Goal: Obtain resource: Obtain resource

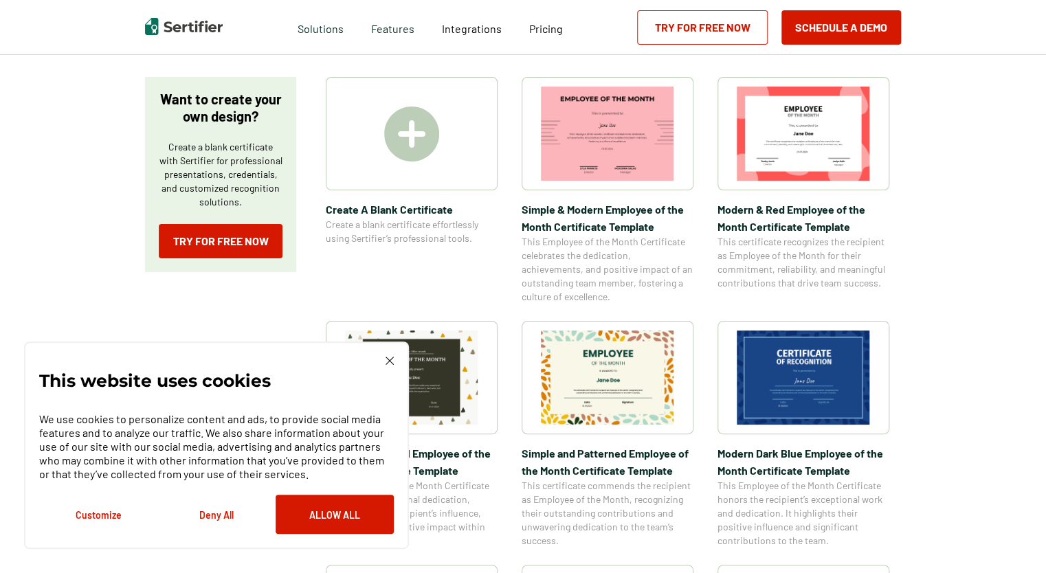
scroll to position [275, 0]
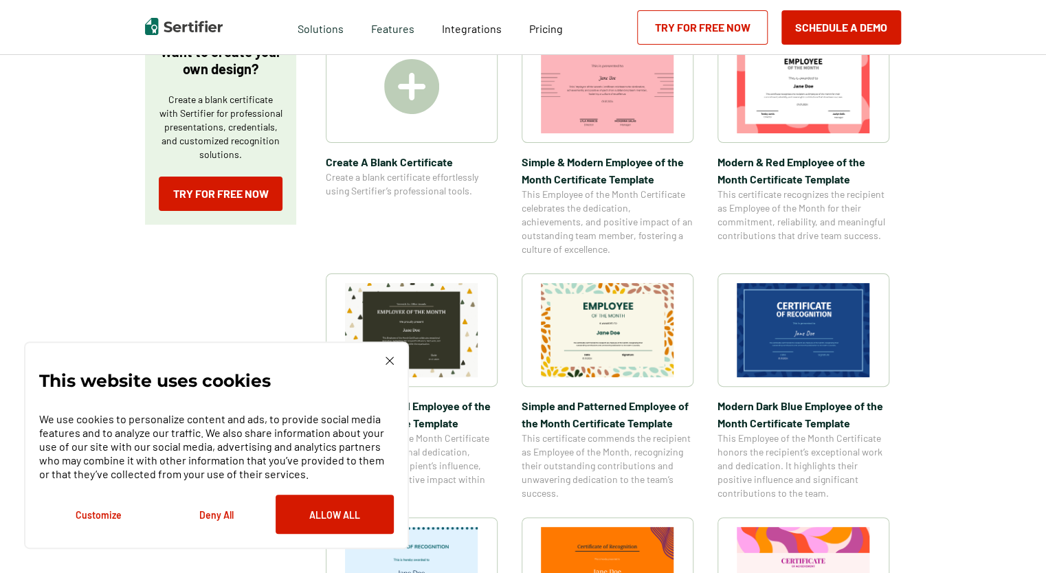
click at [390, 361] on img at bounding box center [389, 361] width 8 height 8
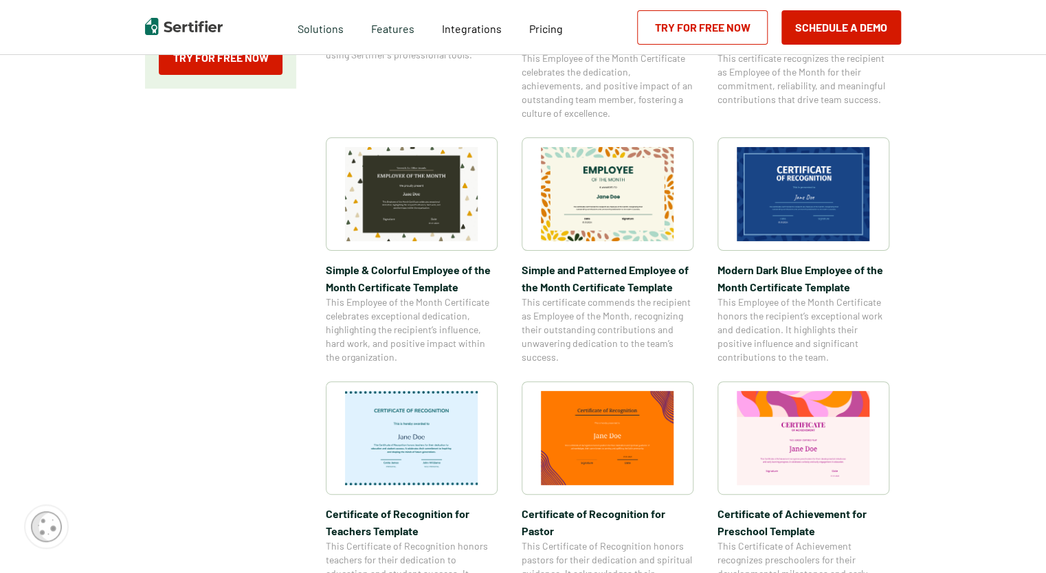
scroll to position [412, 0]
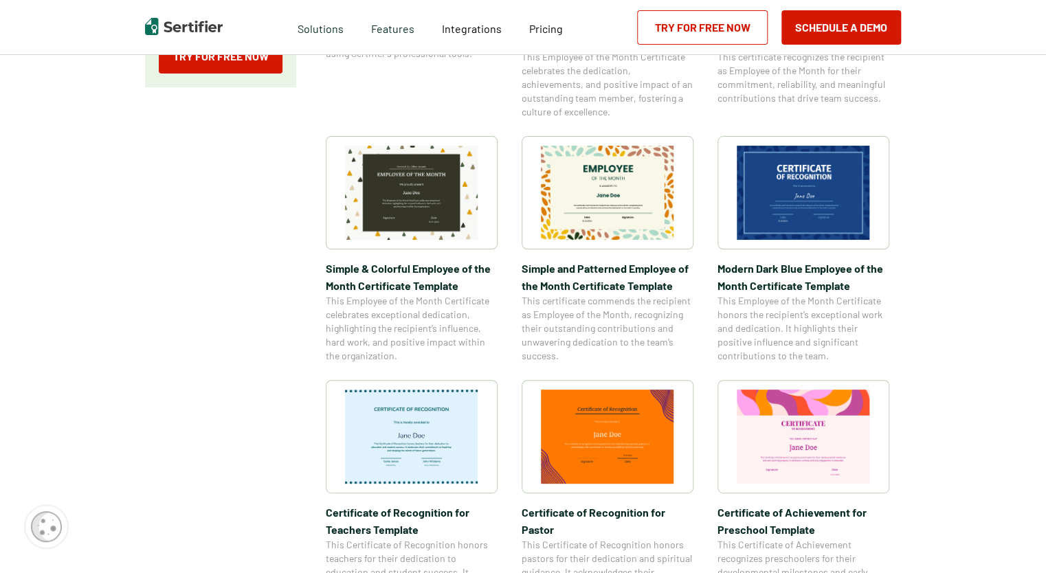
click at [605, 217] on img at bounding box center [607, 193] width 133 height 94
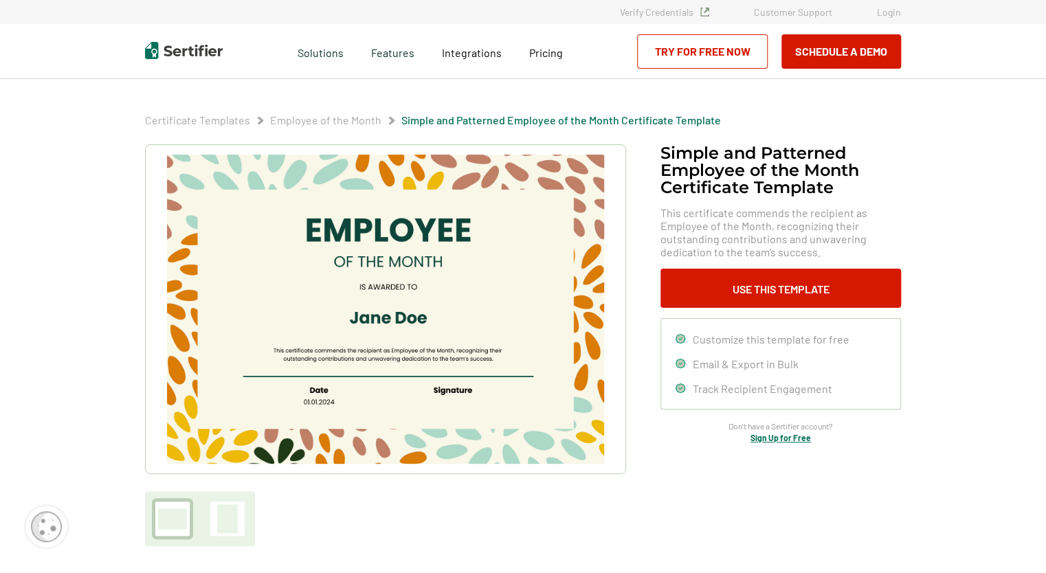
click at [412, 219] on img at bounding box center [385, 309] width 437 height 309
click at [722, 287] on button "Use This Template" at bounding box center [780, 288] width 241 height 39
